Goal: Task Accomplishment & Management: Use online tool/utility

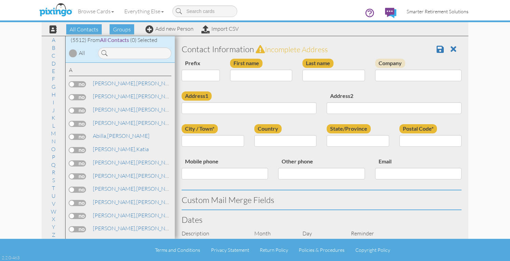
click at [427, 7] on link "Smarter Retirement Solutions" at bounding box center [437, 11] width 72 height 17
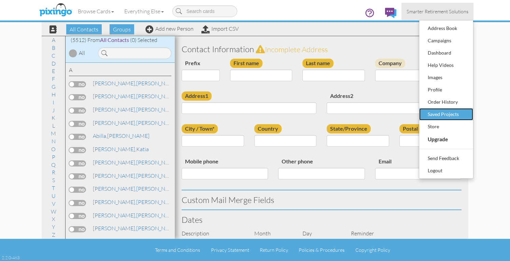
click at [447, 114] on div "Saved Projects" at bounding box center [446, 114] width 40 height 10
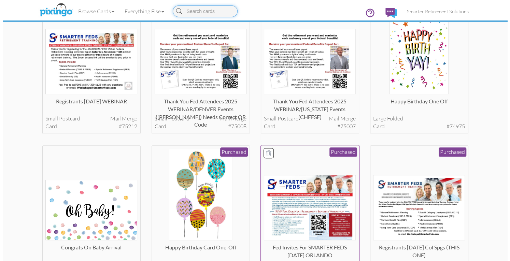
scroll to position [102, 0]
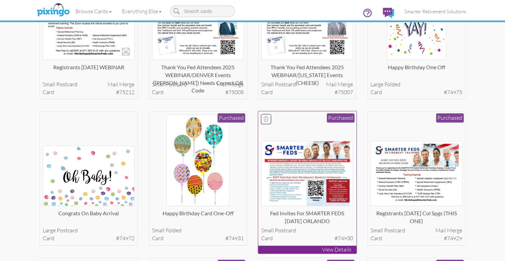
click at [326, 198] on img at bounding box center [307, 173] width 92 height 65
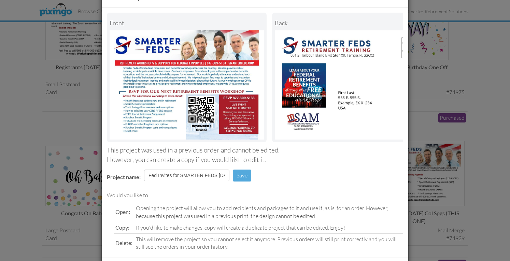
scroll to position [62, 0]
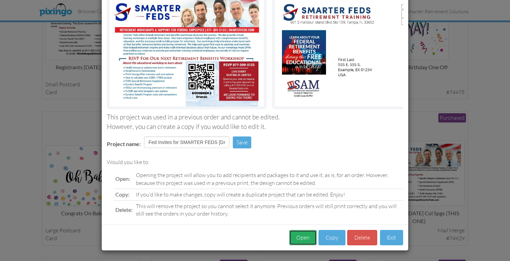
click at [305, 236] on button "Open" at bounding box center [303, 237] width 28 height 15
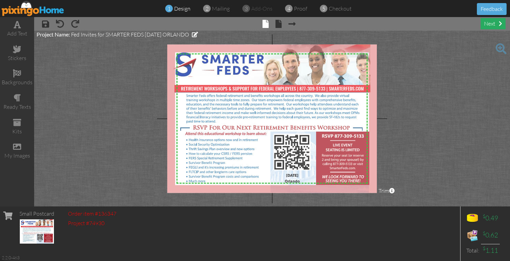
click at [486, 25] on div "next" at bounding box center [493, 23] width 25 height 11
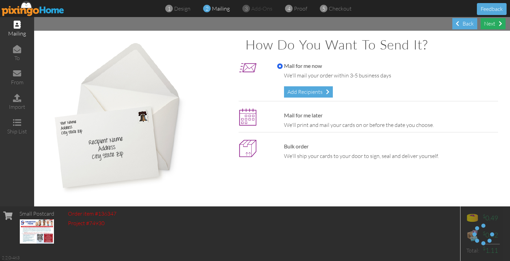
click at [486, 25] on div "Next" at bounding box center [493, 23] width 25 height 11
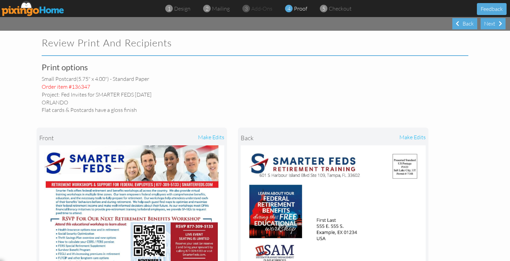
select select "object:30209"
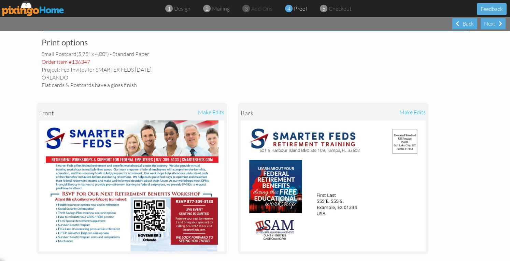
scroll to position [34, 0]
